Goal: Information Seeking & Learning: Learn about a topic

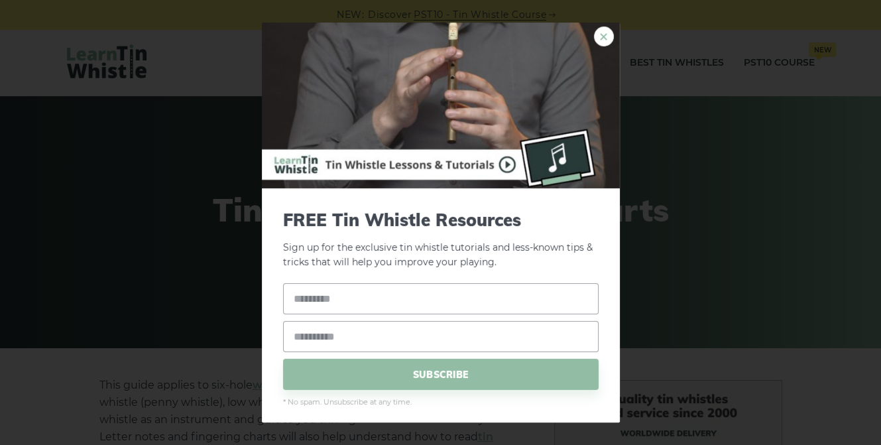
click at [599, 36] on link "×" at bounding box center [604, 37] width 20 height 20
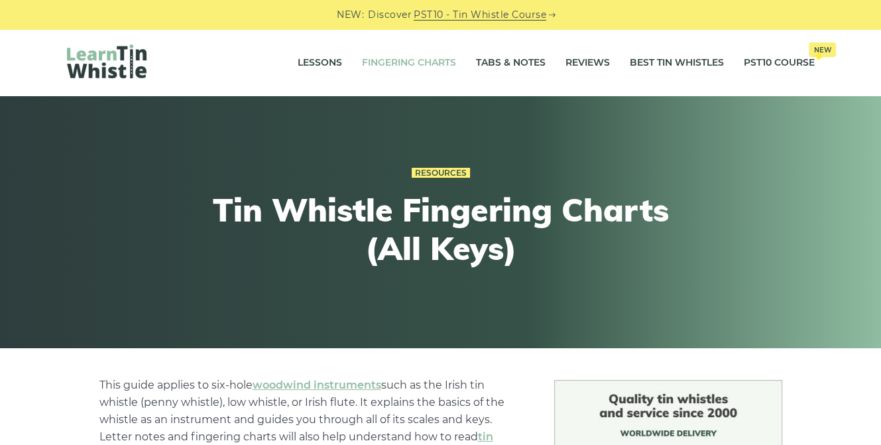
click at [408, 70] on link "Fingering Charts" at bounding box center [409, 62] width 94 height 33
click at [878, 159] on div "Resources Tin Whistle Fingering Charts (All Keys)" at bounding box center [440, 222] width 881 height 252
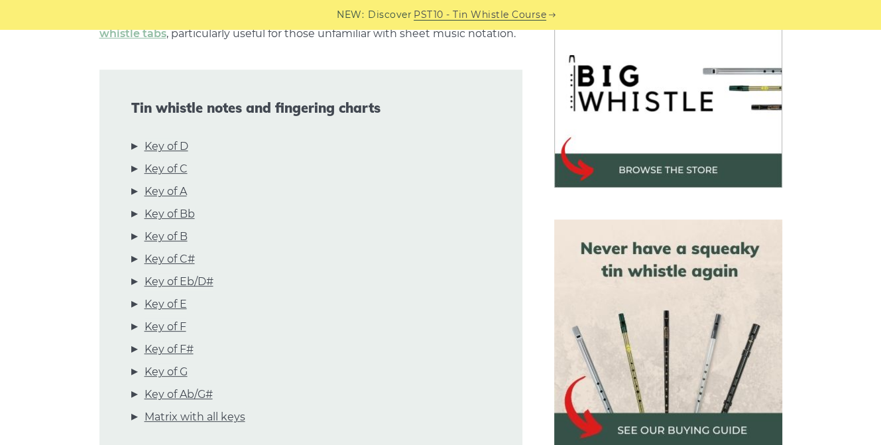
scroll to position [442, 0]
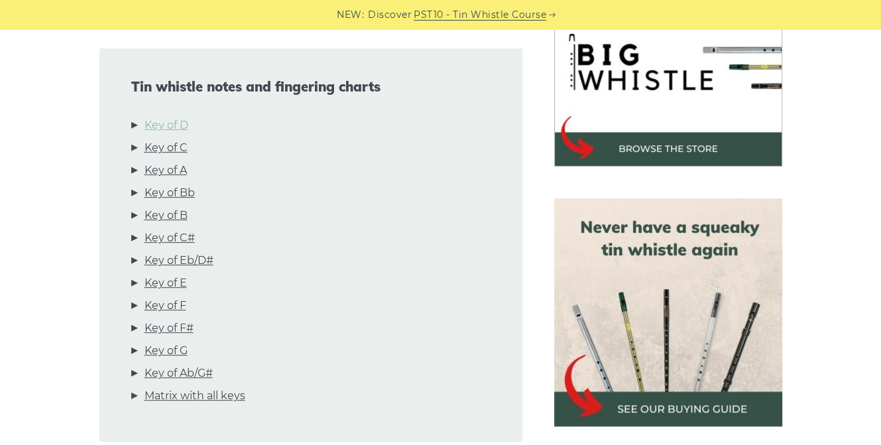
click at [175, 124] on link "Key of D" at bounding box center [167, 125] width 44 height 17
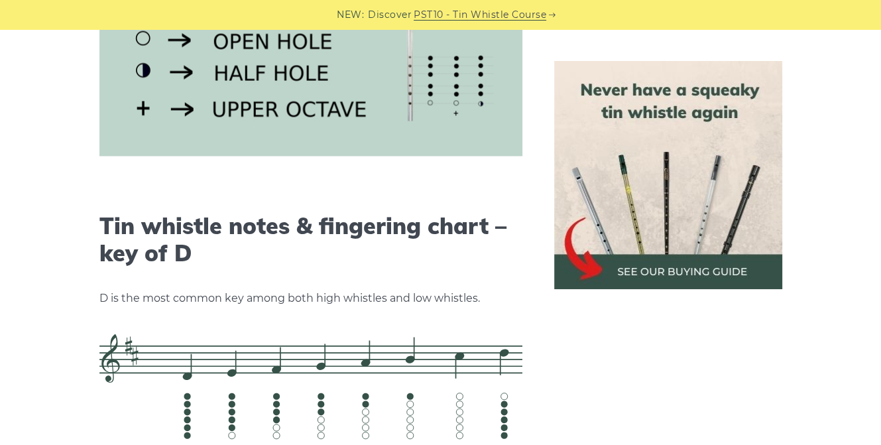
scroll to position [2066, 0]
